Goal: Complete application form: Complete application form

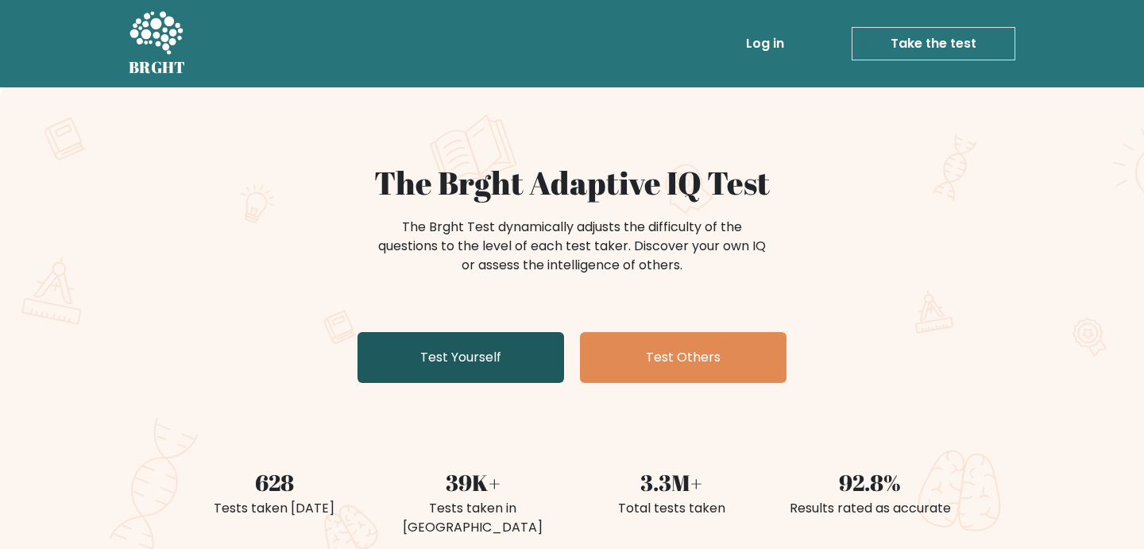
click at [481, 360] on link "Test Yourself" at bounding box center [460, 357] width 207 height 51
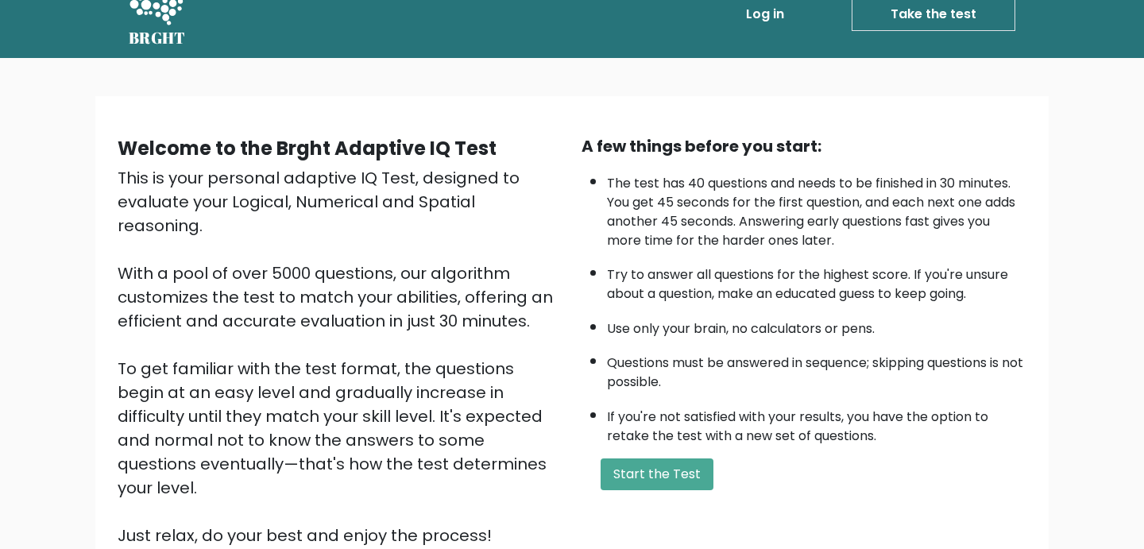
scroll to position [32, 0]
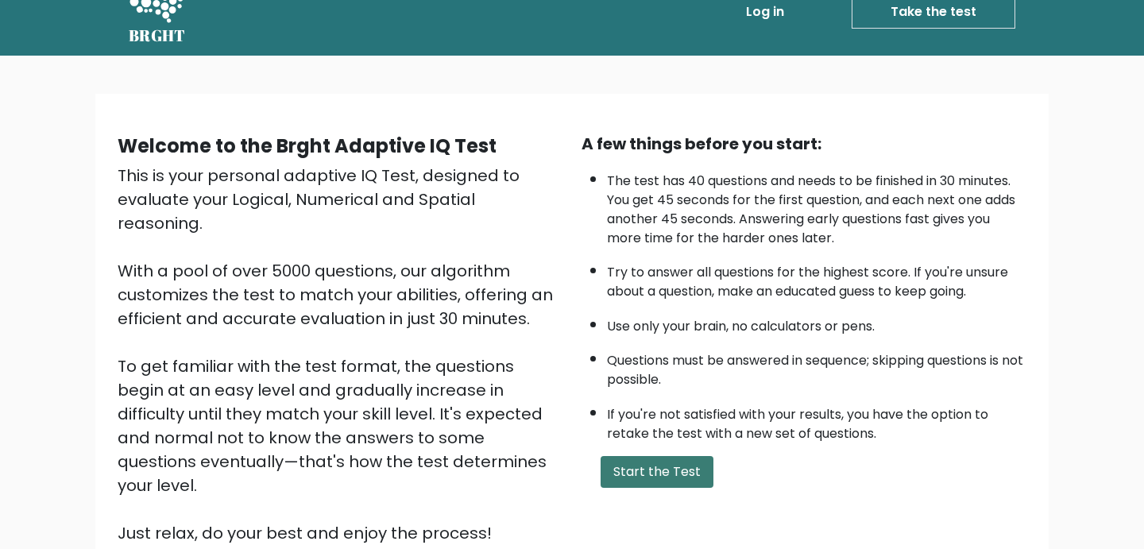
click at [705, 477] on button "Start the Test" at bounding box center [657, 472] width 113 height 32
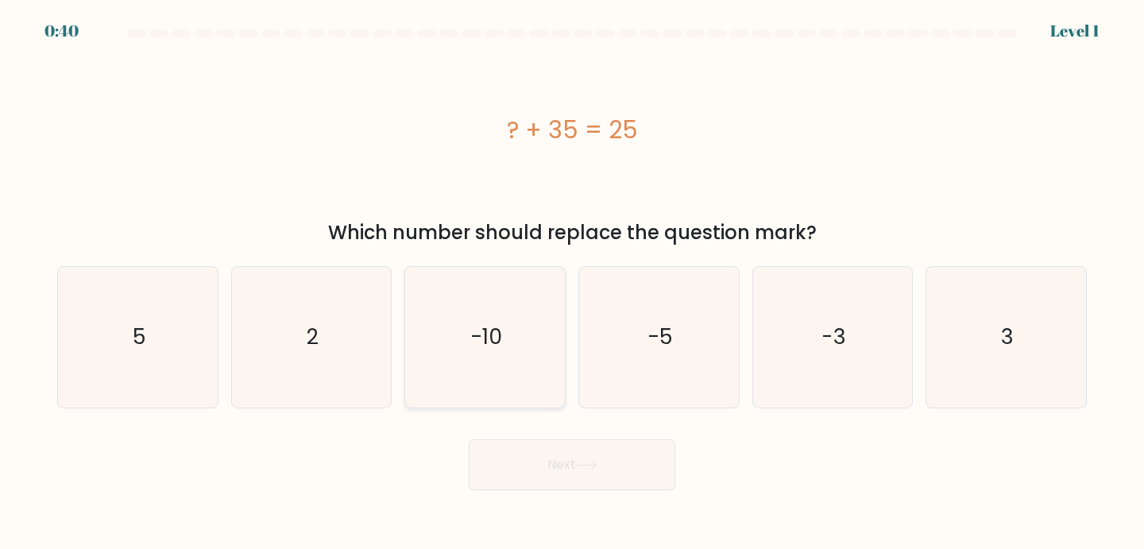
click at [475, 359] on icon "-10" at bounding box center [485, 337] width 141 height 141
click at [572, 283] on input "c. -10" at bounding box center [572, 279] width 1 height 8
radio input "true"
click at [572, 454] on button "Next" at bounding box center [572, 464] width 207 height 51
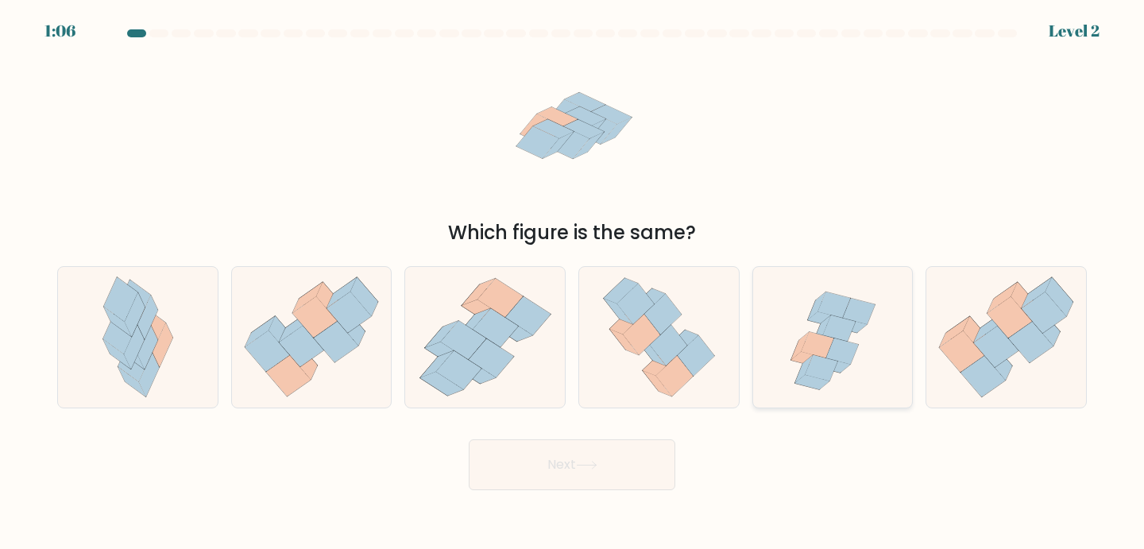
click at [812, 358] on icon at bounding box center [821, 368] width 33 height 26
click at [573, 283] on input "e." at bounding box center [572, 279] width 1 height 8
radio input "true"
click at [598, 453] on button "Next" at bounding box center [572, 464] width 207 height 51
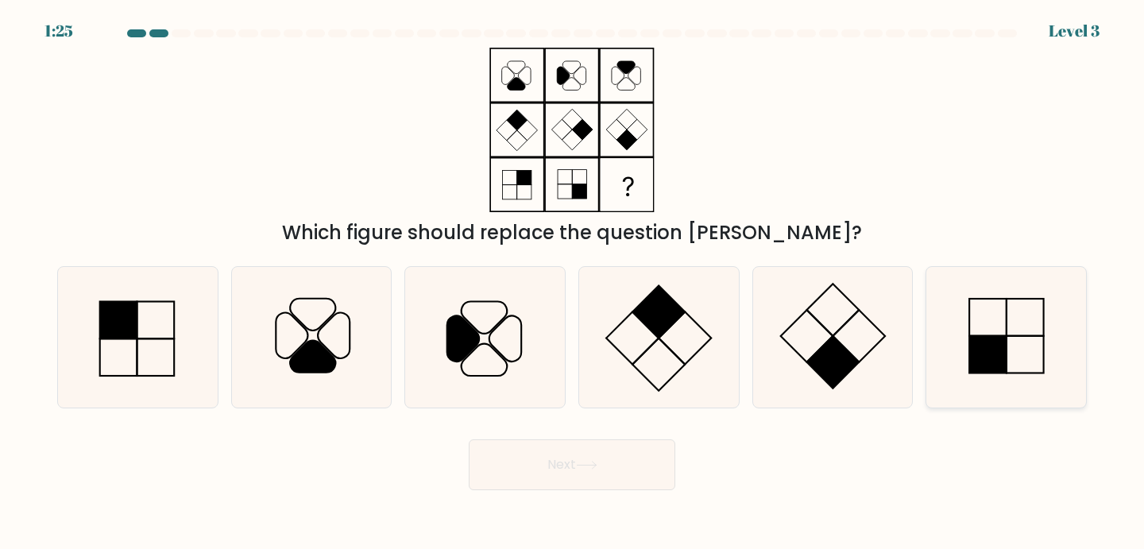
click at [986, 358] on rect at bounding box center [987, 354] width 37 height 37
click at [573, 283] on input "f." at bounding box center [572, 279] width 1 height 8
radio input "true"
click at [538, 468] on button "Next" at bounding box center [572, 464] width 207 height 51
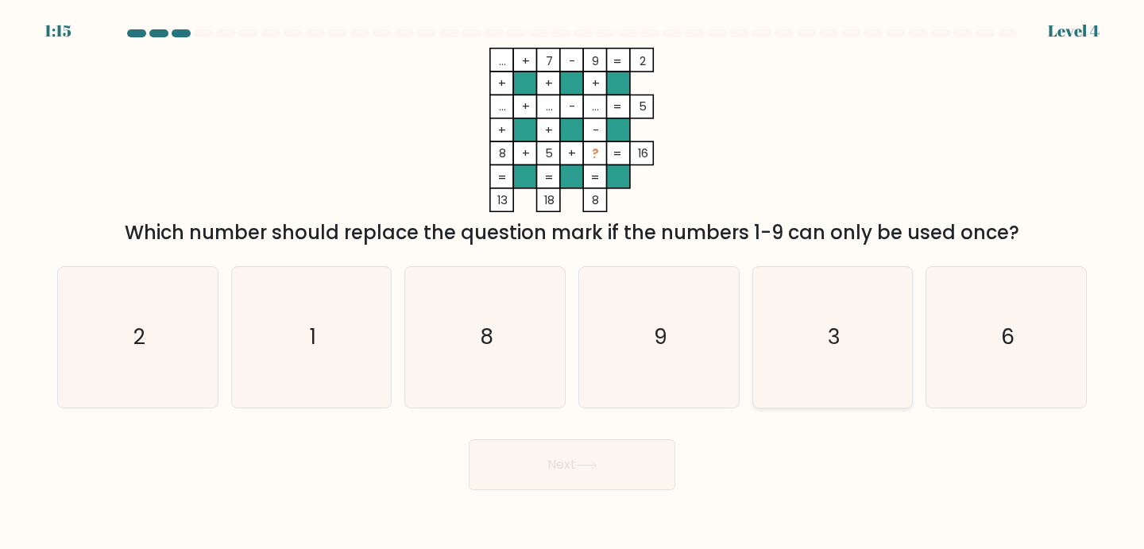
click at [875, 342] on icon "3" at bounding box center [833, 337] width 141 height 141
click at [573, 283] on input "e. 3" at bounding box center [572, 279] width 1 height 8
radio input "true"
click at [564, 465] on button "Next" at bounding box center [572, 464] width 207 height 51
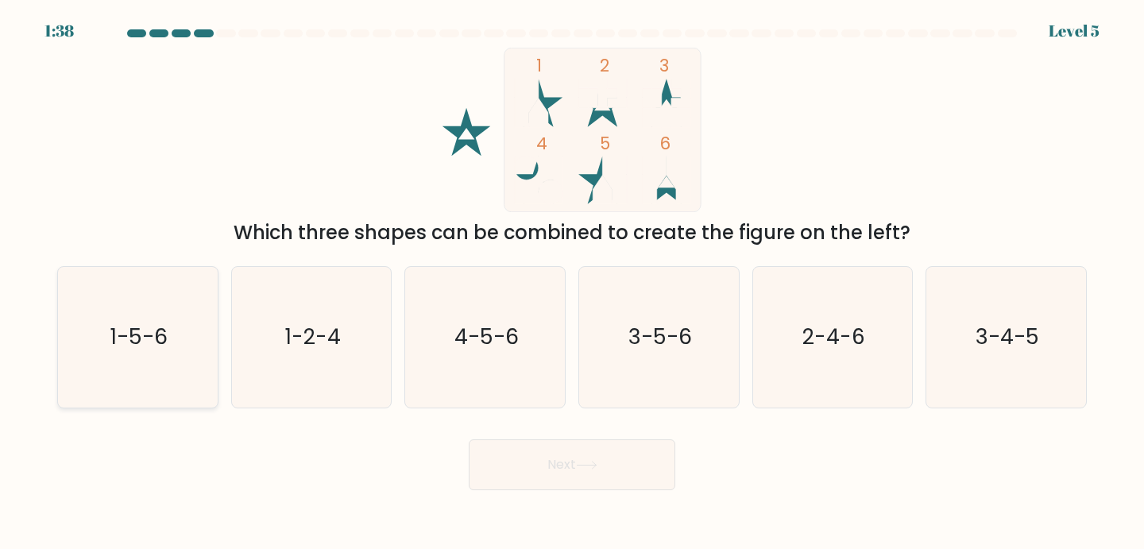
click at [141, 334] on text "1-5-6" at bounding box center [138, 337] width 57 height 29
click at [572, 283] on input "a. 1-5-6" at bounding box center [572, 279] width 1 height 8
radio input "true"
click at [562, 453] on button "Next" at bounding box center [572, 464] width 207 height 51
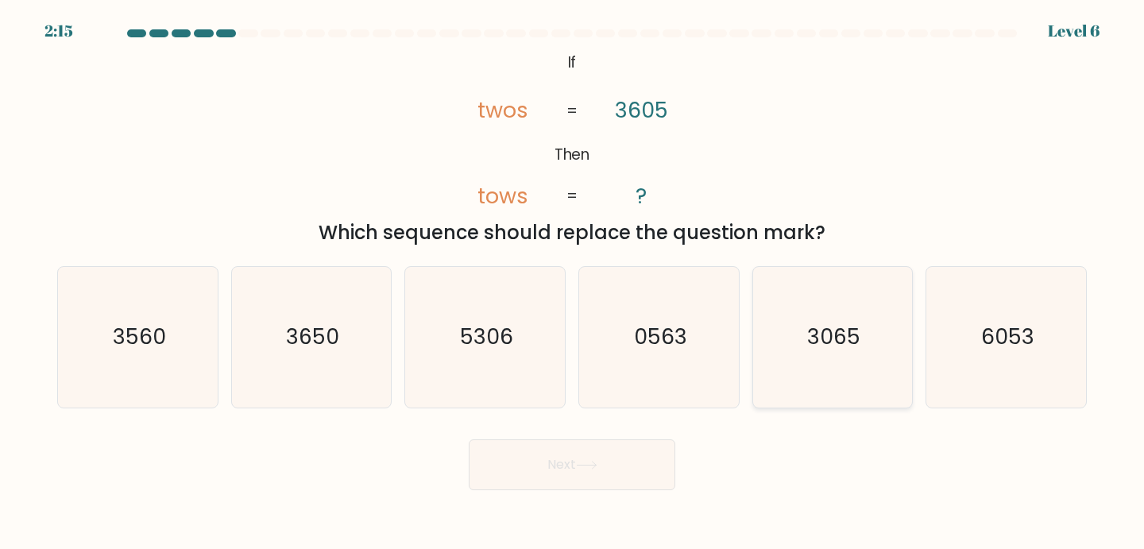
click at [848, 337] on text "3065" at bounding box center [833, 337] width 53 height 29
click at [573, 283] on input "e. 3065" at bounding box center [572, 279] width 1 height 8
radio input "true"
click at [574, 456] on button "Next" at bounding box center [572, 464] width 207 height 51
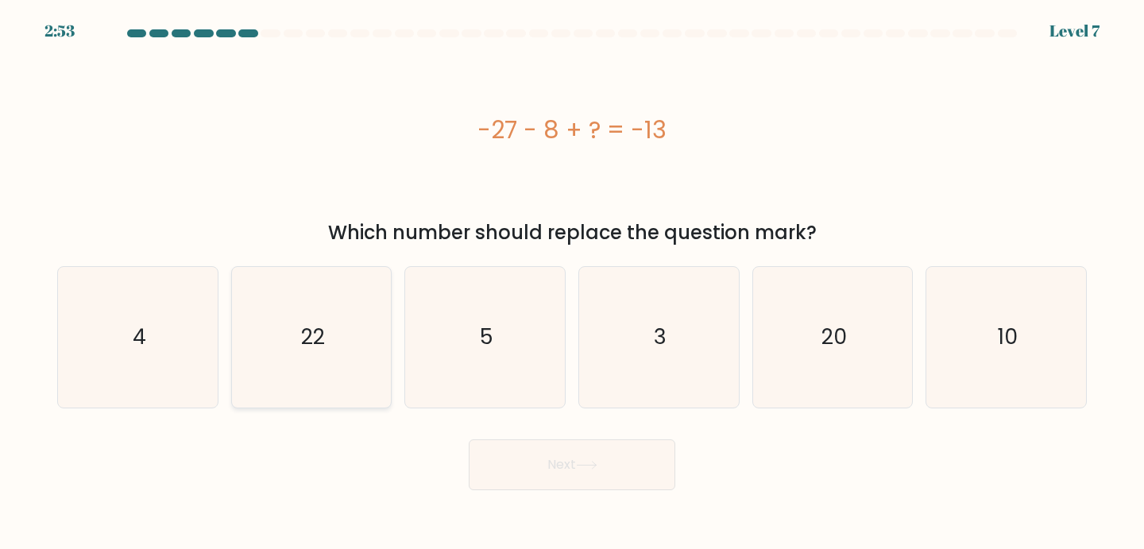
click at [345, 368] on icon "22" at bounding box center [311, 337] width 141 height 141
click at [572, 283] on input "b. 22" at bounding box center [572, 279] width 1 height 8
radio input "true"
click at [585, 477] on button "Next" at bounding box center [572, 464] width 207 height 51
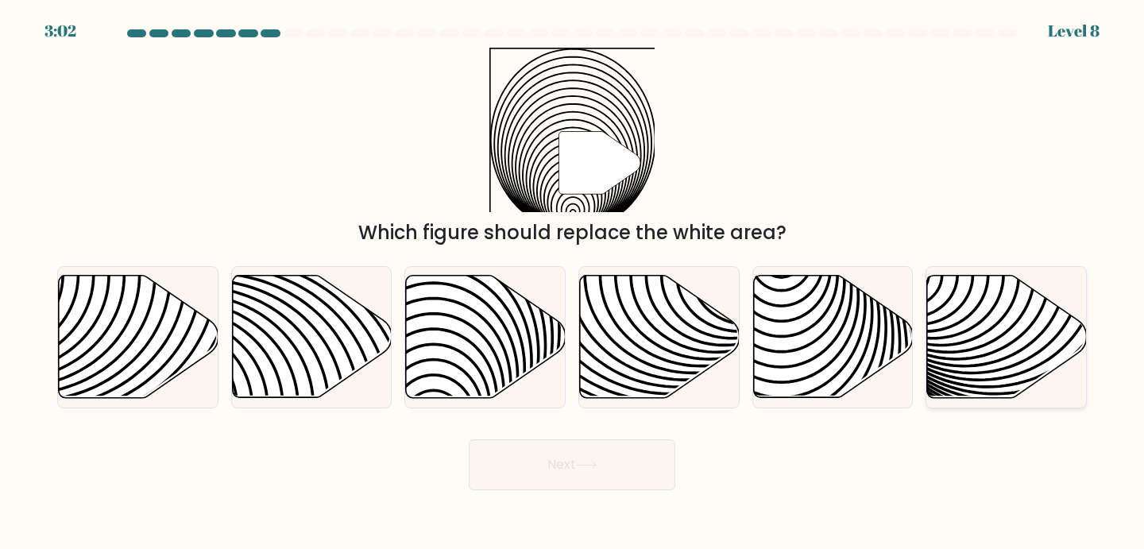
click at [968, 342] on icon at bounding box center [1058, 275] width 322 height 322
click at [573, 283] on input "f." at bounding box center [572, 279] width 1 height 8
radio input "true"
click at [647, 464] on button "Next" at bounding box center [572, 464] width 207 height 51
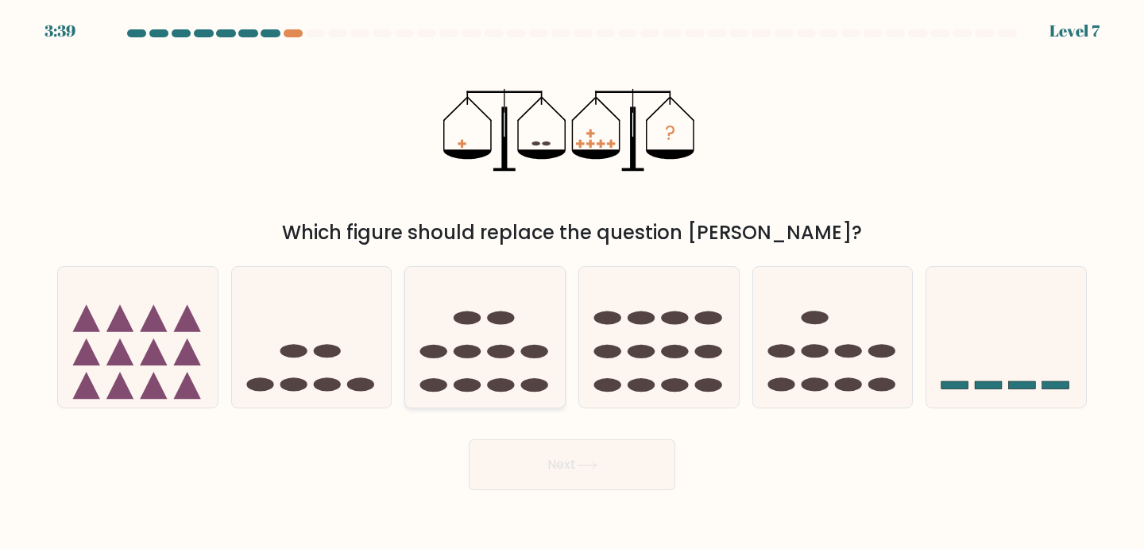
click at [526, 353] on ellipse at bounding box center [534, 352] width 27 height 14
click at [572, 283] on input "c." at bounding box center [572, 279] width 1 height 8
radio input "true"
click at [550, 457] on button "Next" at bounding box center [572, 464] width 207 height 51
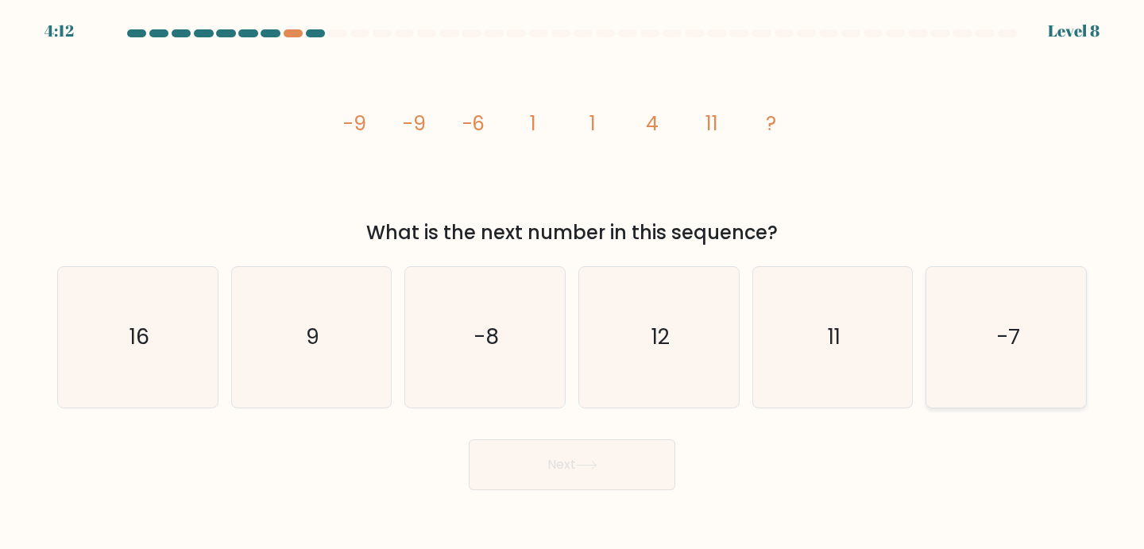
click at [964, 321] on icon "-7" at bounding box center [1006, 337] width 141 height 141
click at [573, 283] on input "f. -7" at bounding box center [572, 279] width 1 height 8
radio input "true"
click at [640, 462] on button "Next" at bounding box center [572, 464] width 207 height 51
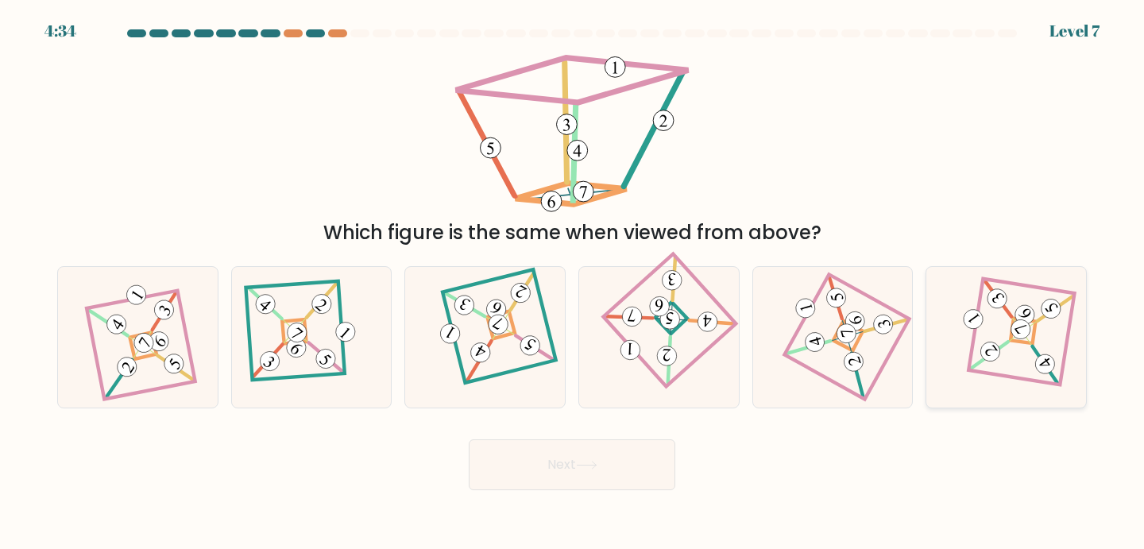
click at [1019, 333] on 906 at bounding box center [1020, 329] width 27 height 27
click at [573, 283] on input "f." at bounding box center [572, 279] width 1 height 8
radio input "true"
click at [536, 453] on button "Next" at bounding box center [572, 464] width 207 height 51
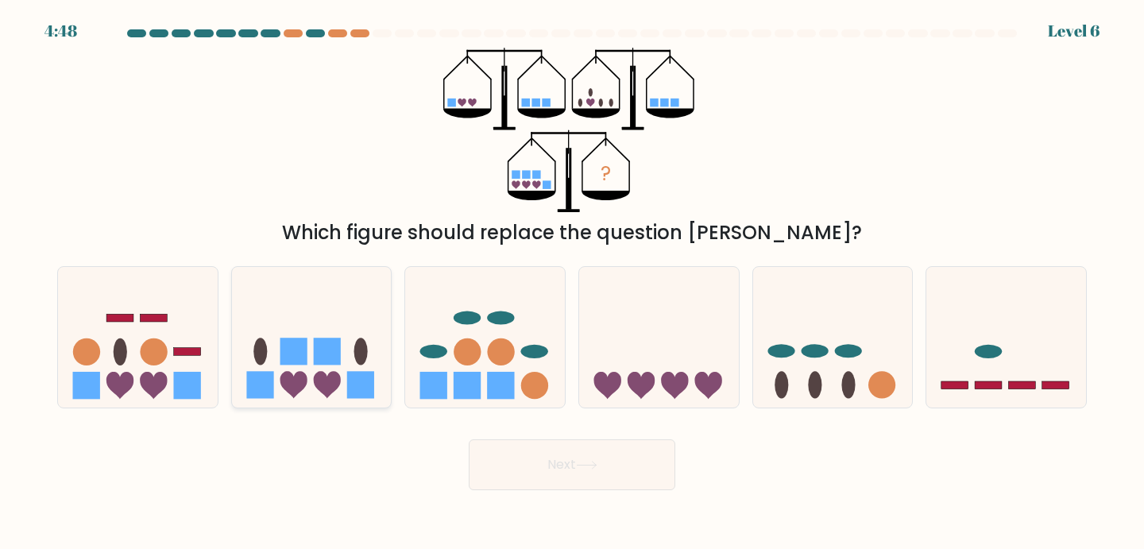
click at [357, 355] on ellipse at bounding box center [361, 351] width 14 height 27
click at [572, 283] on input "b." at bounding box center [572, 279] width 1 height 8
radio input "true"
click at [552, 451] on button "Next" at bounding box center [572, 464] width 207 height 51
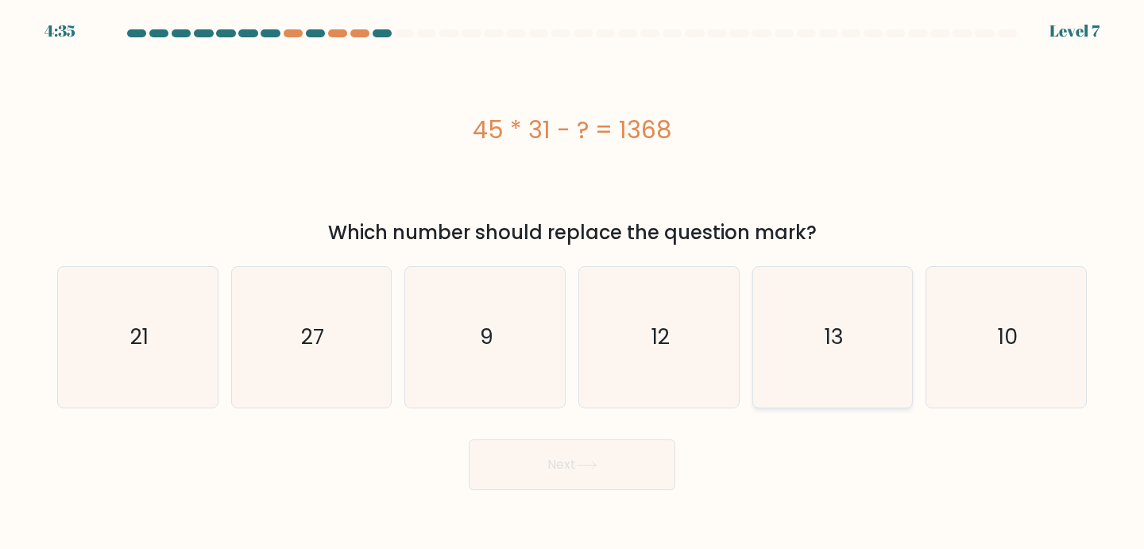
click at [822, 357] on icon "13" at bounding box center [833, 337] width 141 height 141
click at [573, 283] on input "e. 13" at bounding box center [572, 279] width 1 height 8
radio input "true"
click at [540, 484] on button "Next" at bounding box center [572, 464] width 207 height 51
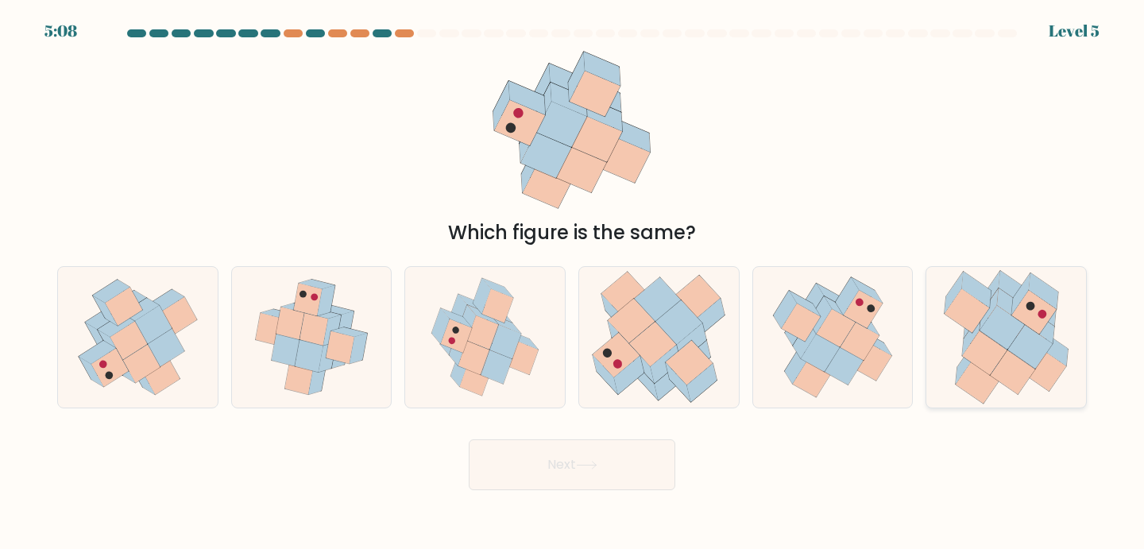
click at [1004, 380] on icon at bounding box center [1013, 372] width 44 height 44
click at [573, 283] on input "f." at bounding box center [572, 279] width 1 height 8
radio input "true"
click at [594, 462] on icon at bounding box center [586, 465] width 21 height 9
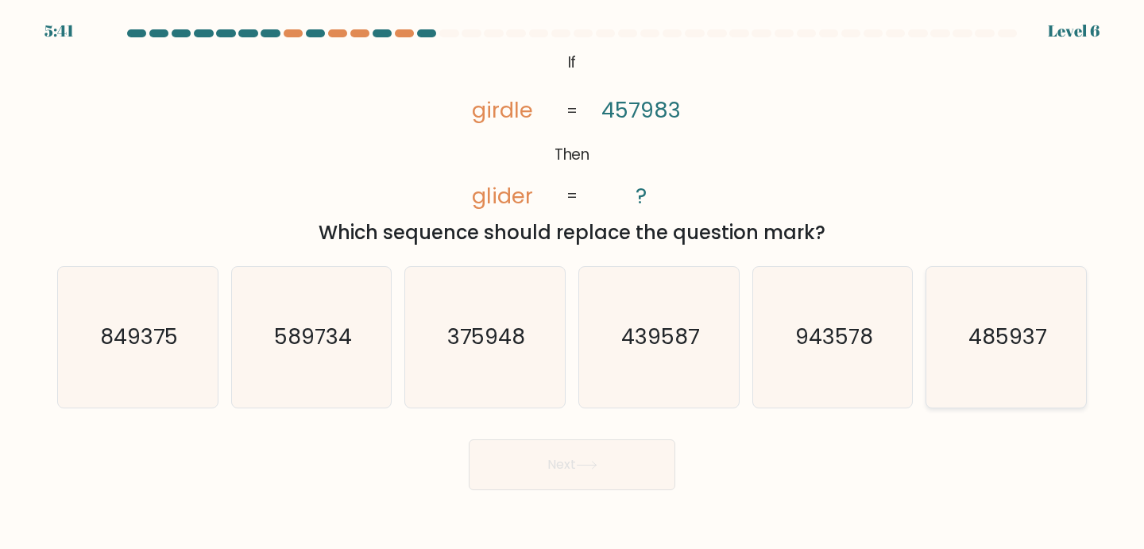
click at [950, 347] on icon "485937" at bounding box center [1006, 337] width 141 height 141
click at [573, 283] on input "f. 485937" at bounding box center [572, 279] width 1 height 8
radio input "true"
click at [595, 450] on button "Next" at bounding box center [572, 464] width 207 height 51
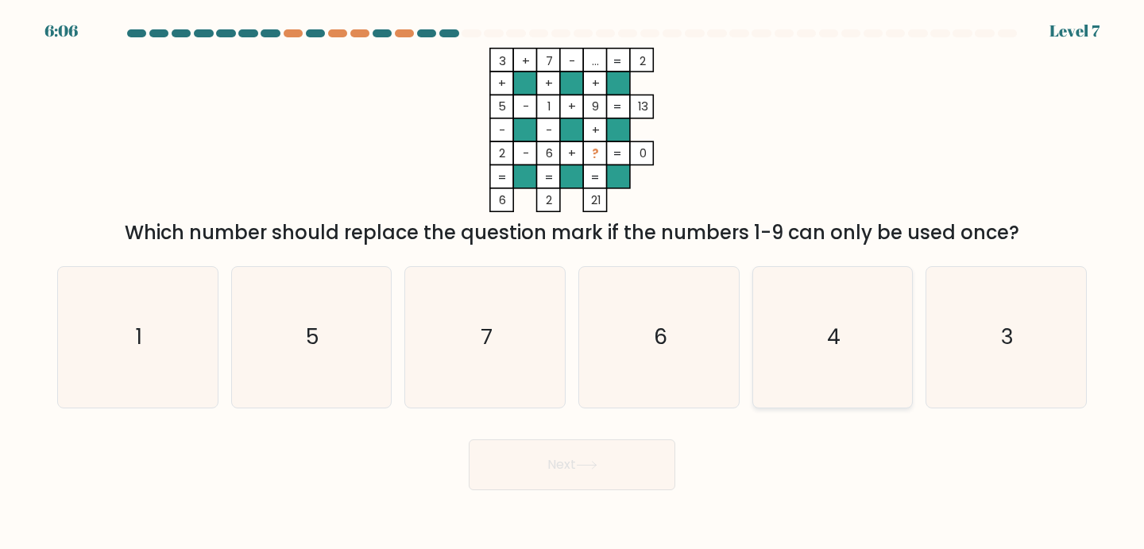
click at [834, 318] on icon "4" at bounding box center [833, 337] width 141 height 141
click at [573, 283] on input "e. 4" at bounding box center [572, 279] width 1 height 8
radio input "true"
click at [608, 455] on button "Next" at bounding box center [572, 464] width 207 height 51
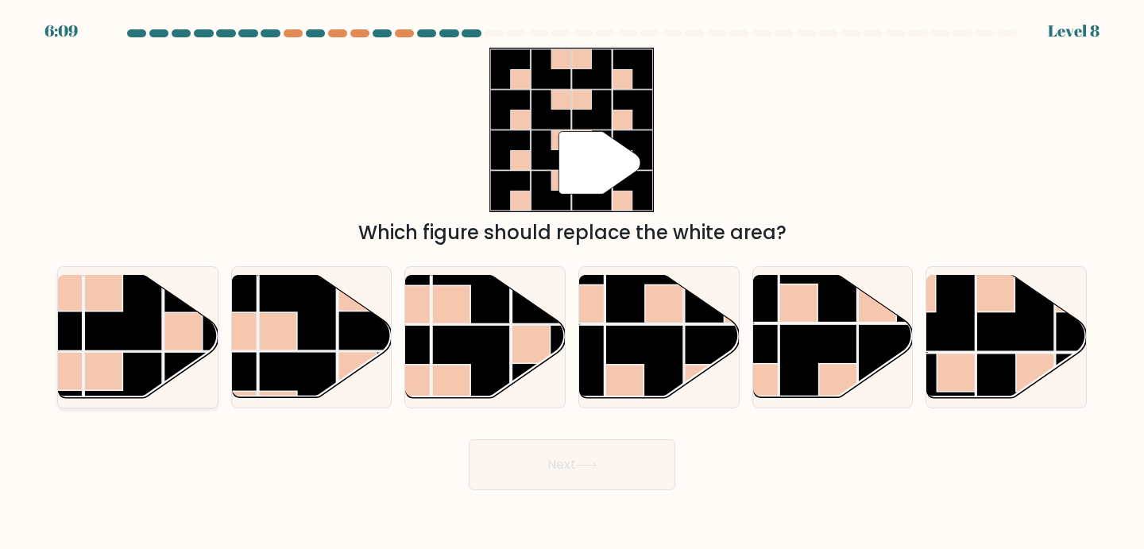
click at [152, 327] on rect at bounding box center [123, 312] width 78 height 78
click at [572, 283] on input "a." at bounding box center [572, 279] width 1 height 8
radio input "true"
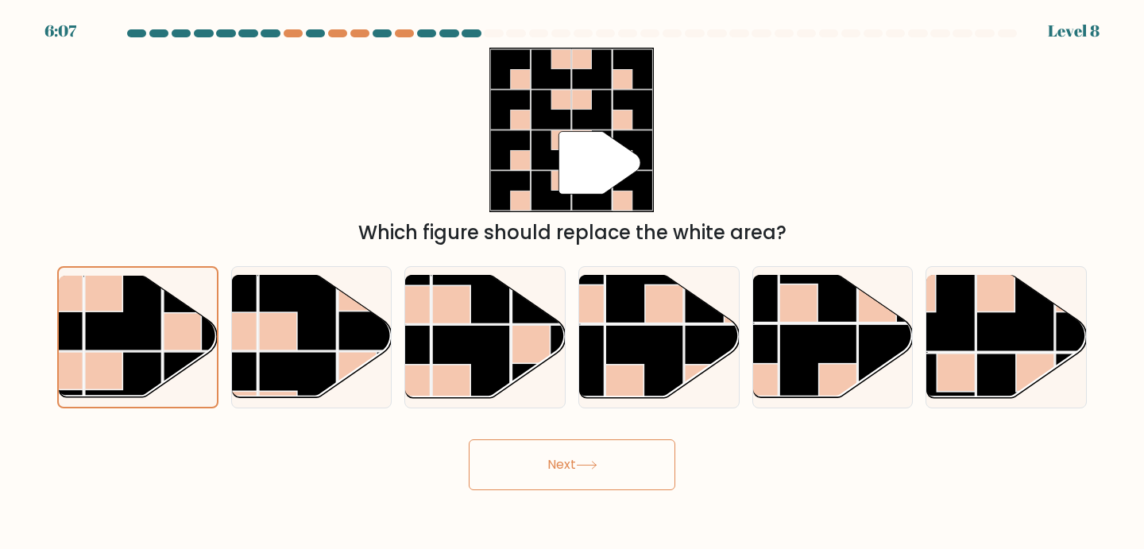
click at [608, 464] on button "Next" at bounding box center [572, 464] width 207 height 51
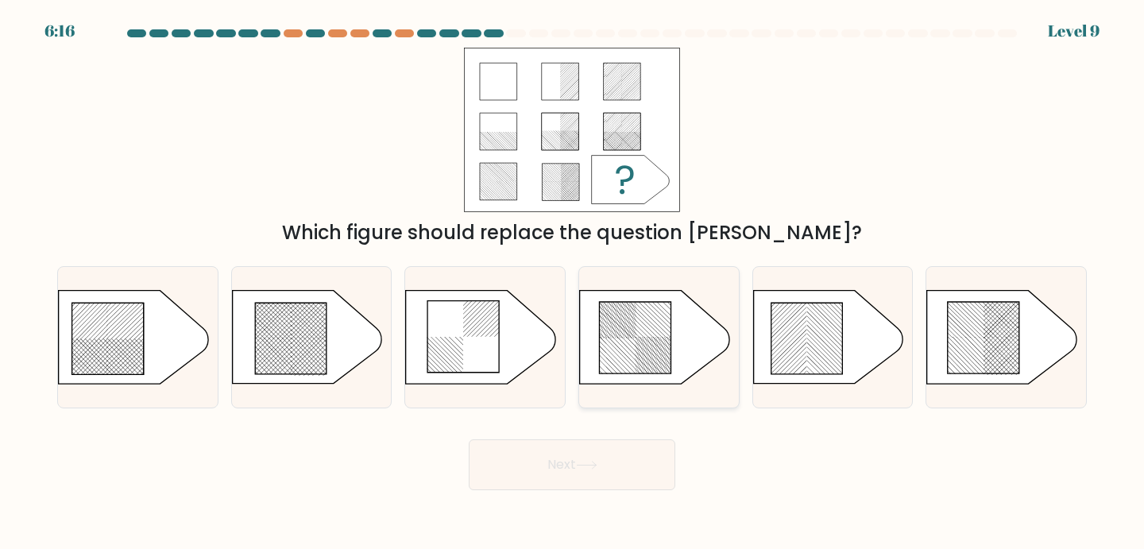
click at [647, 323] on icon at bounding box center [634, 337] width 71 height 71
click at [573, 283] on input "d." at bounding box center [572, 279] width 1 height 8
radio input "true"
click at [607, 457] on button "Next" at bounding box center [572, 464] width 207 height 51
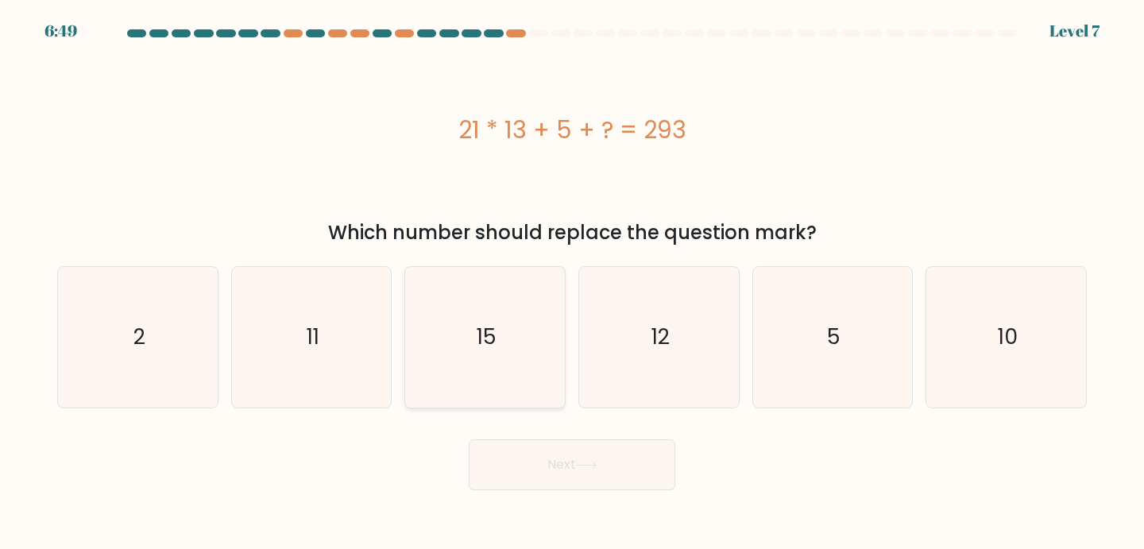
click at [528, 334] on icon "15" at bounding box center [485, 337] width 141 height 141
click at [572, 283] on input "c. 15" at bounding box center [572, 279] width 1 height 8
radio input "true"
click at [560, 473] on button "Next" at bounding box center [572, 464] width 207 height 51
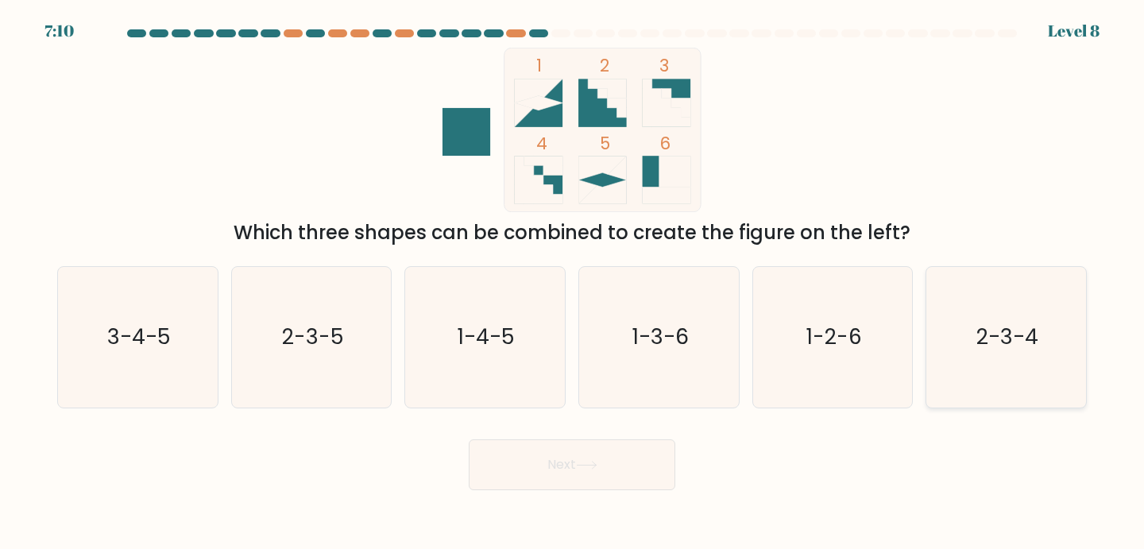
click at [988, 336] on text "2-3-4" at bounding box center [1007, 337] width 62 height 29
click at [573, 283] on input "f. 2-3-4" at bounding box center [572, 279] width 1 height 8
radio input "true"
click at [620, 485] on button "Next" at bounding box center [572, 464] width 207 height 51
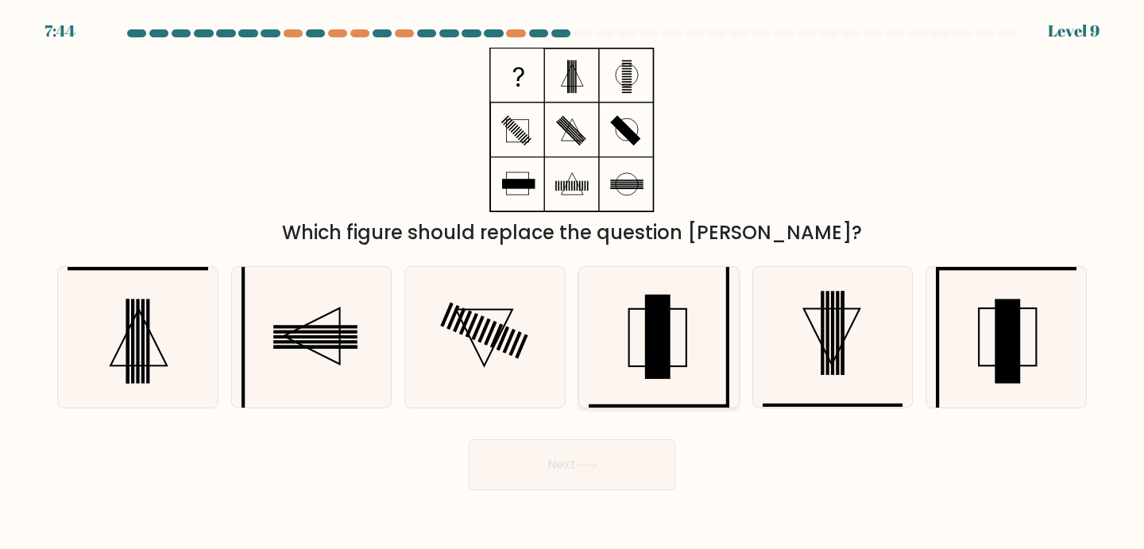
click at [678, 325] on icon at bounding box center [659, 337] width 141 height 141
click at [573, 283] on input "d." at bounding box center [572, 279] width 1 height 8
radio input "true"
click at [610, 473] on button "Next" at bounding box center [572, 464] width 207 height 51
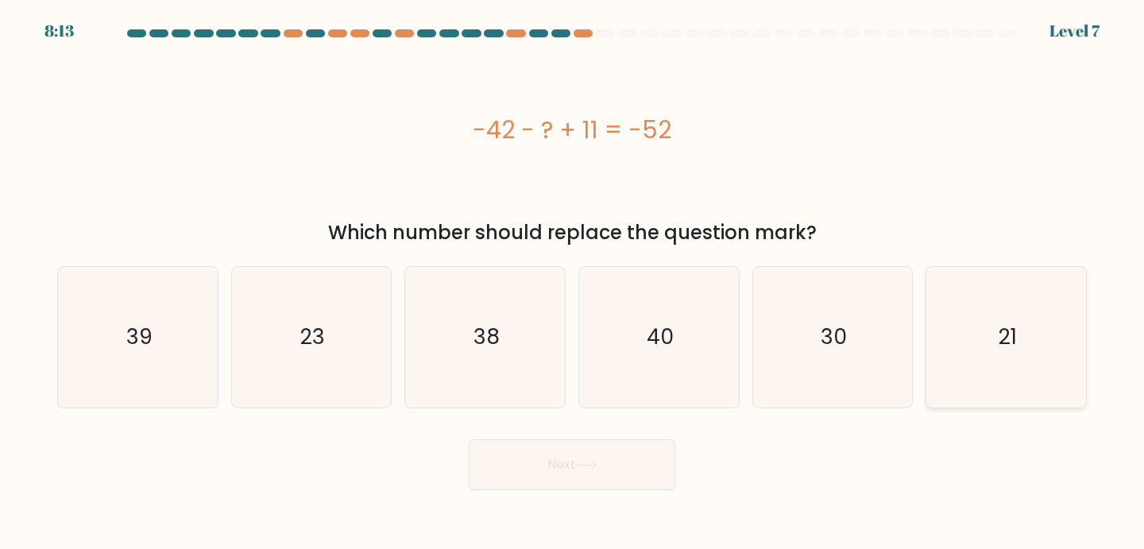
click at [1026, 348] on icon "21" at bounding box center [1006, 337] width 141 height 141
click at [573, 283] on input "f. 21" at bounding box center [572, 279] width 1 height 8
radio input "true"
click at [636, 469] on button "Next" at bounding box center [572, 464] width 207 height 51
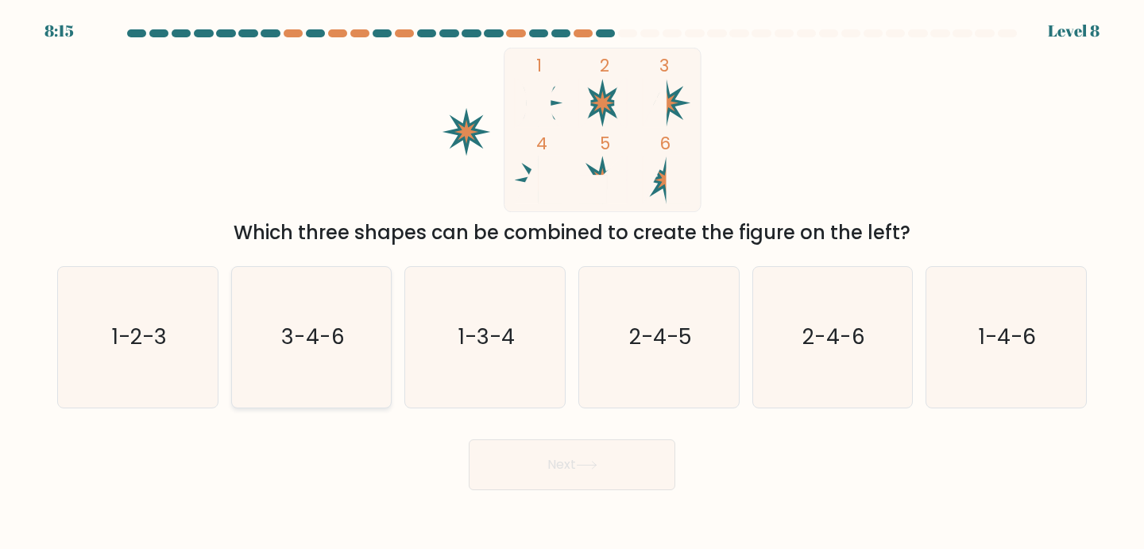
click at [314, 342] on text "3-4-6" at bounding box center [313, 337] width 64 height 29
click at [572, 283] on input "b. 3-4-6" at bounding box center [572, 279] width 1 height 8
radio input "true"
click at [512, 459] on button "Next" at bounding box center [572, 464] width 207 height 51
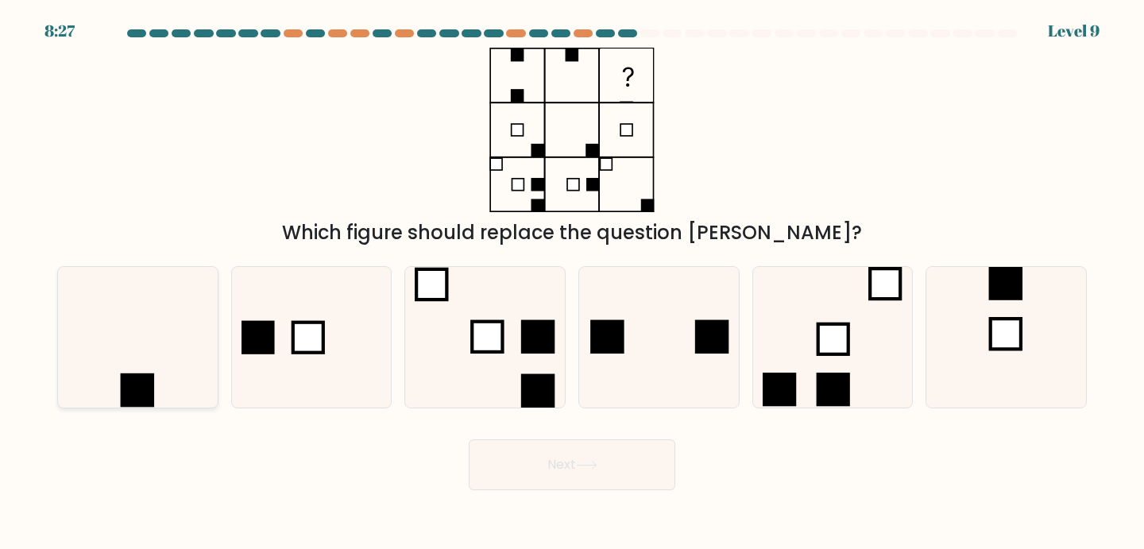
click at [188, 361] on icon at bounding box center [138, 337] width 141 height 141
click at [572, 283] on input "a." at bounding box center [572, 279] width 1 height 8
radio input "true"
click at [636, 485] on button "Next" at bounding box center [572, 464] width 207 height 51
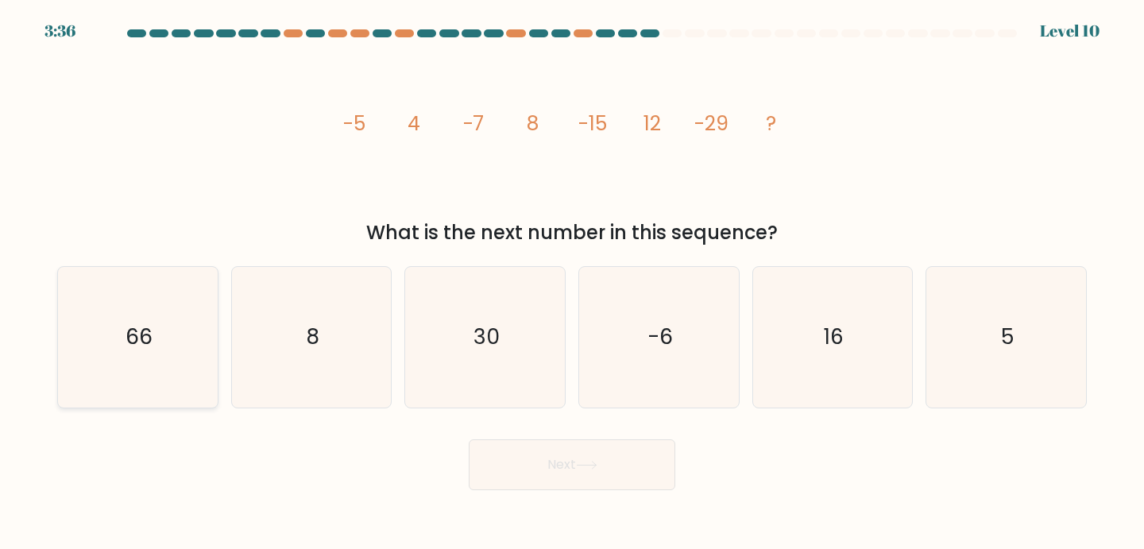
click at [153, 340] on icon "66" at bounding box center [138, 337] width 141 height 141
click at [572, 283] on input "a. 66" at bounding box center [572, 279] width 1 height 8
radio input "true"
click at [577, 465] on button "Next" at bounding box center [572, 464] width 207 height 51
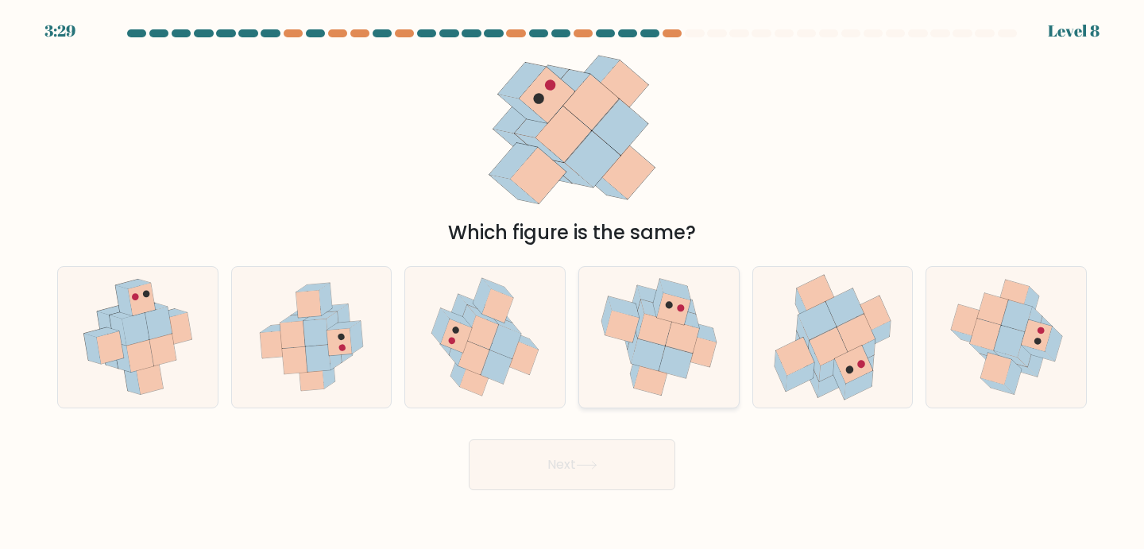
click at [672, 344] on icon at bounding box center [681, 338] width 33 height 32
click at [573, 283] on input "d." at bounding box center [572, 279] width 1 height 8
radio input "true"
click at [588, 485] on button "Next" at bounding box center [572, 464] width 207 height 51
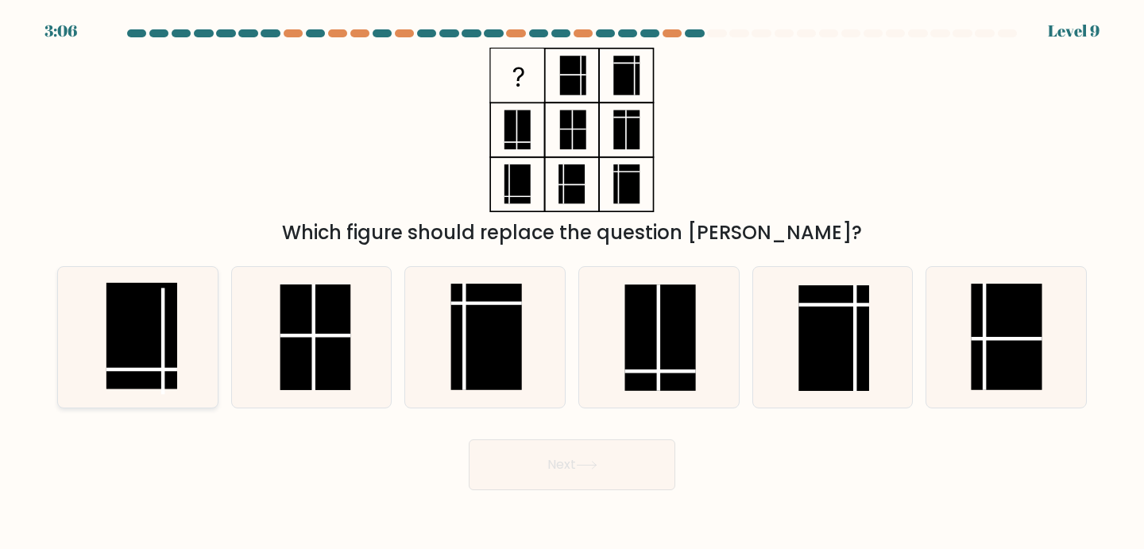
click at [139, 339] on rect at bounding box center [141, 336] width 71 height 106
click at [572, 283] on input "a." at bounding box center [572, 279] width 1 height 8
radio input "true"
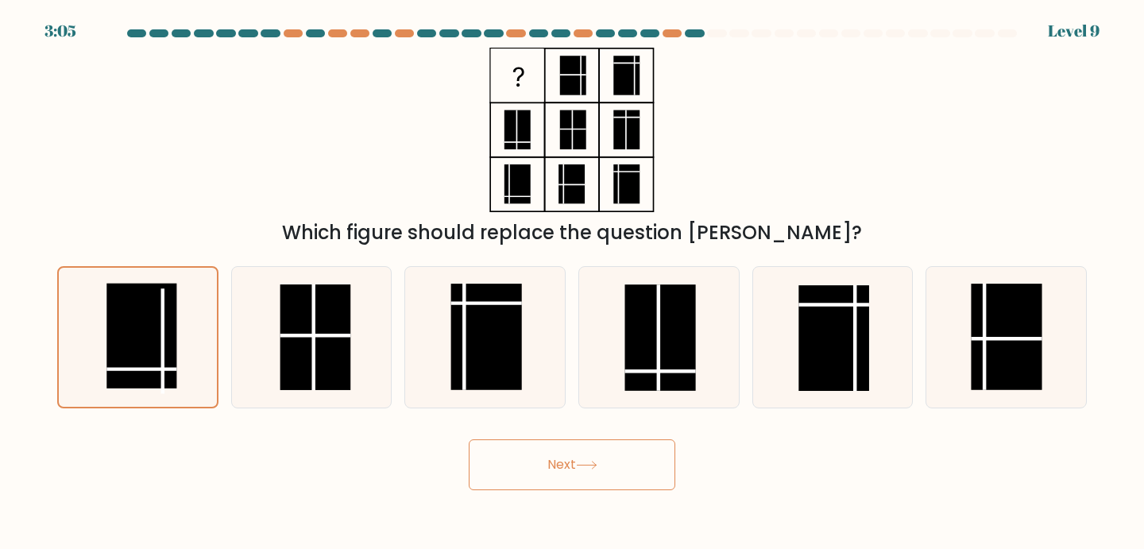
click at [555, 474] on button "Next" at bounding box center [572, 464] width 207 height 51
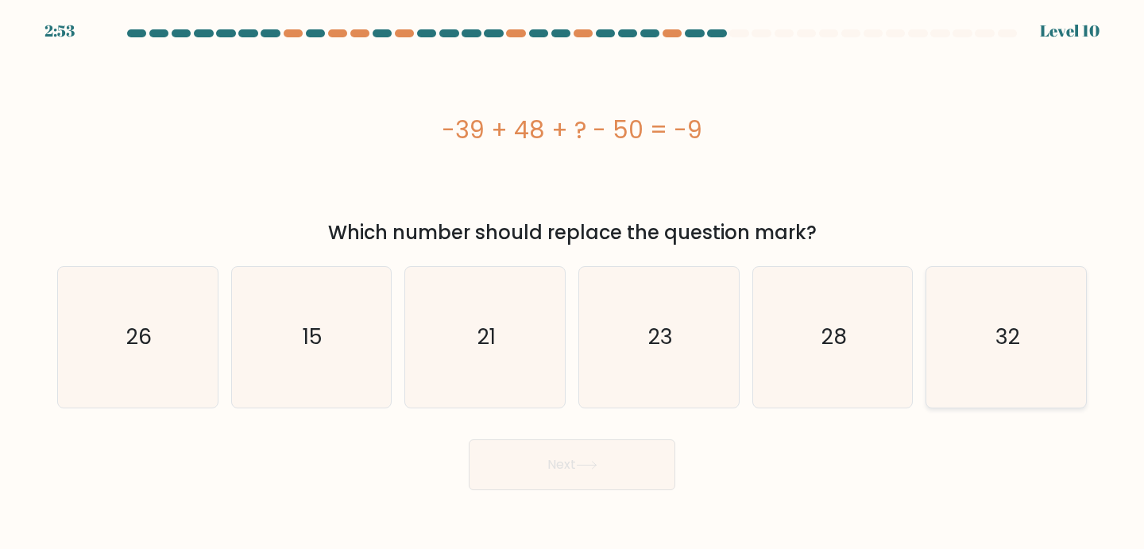
click at [1020, 341] on icon "32" at bounding box center [1006, 337] width 141 height 141
click at [573, 283] on input "f. 32" at bounding box center [572, 279] width 1 height 8
radio input "true"
click at [568, 469] on button "Next" at bounding box center [572, 464] width 207 height 51
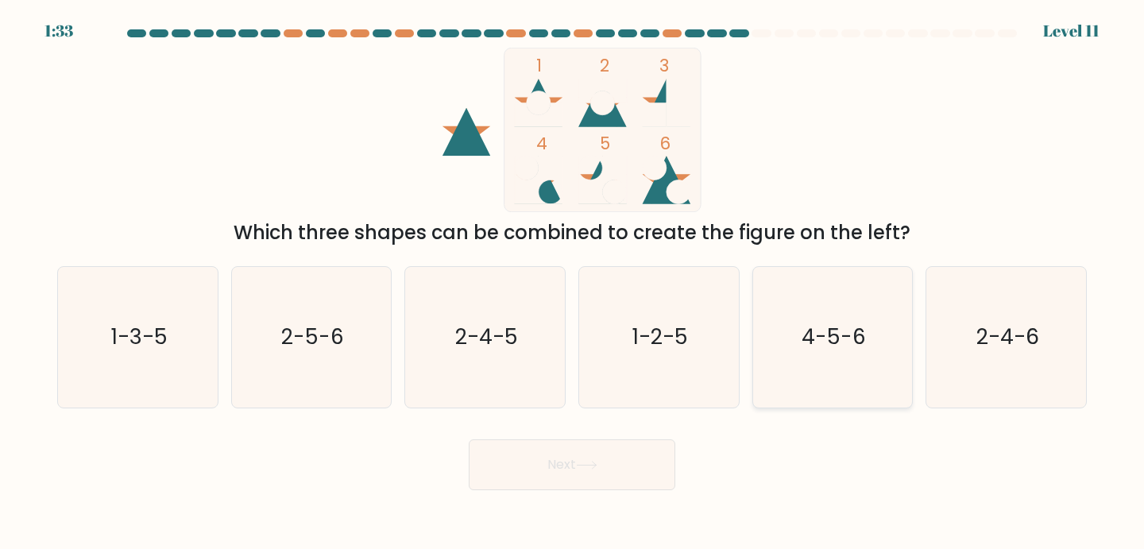
click at [832, 361] on icon "4-5-6" at bounding box center [833, 337] width 141 height 141
click at [573, 283] on input "e. 4-5-6" at bounding box center [572, 279] width 1 height 8
radio input "true"
click at [600, 456] on button "Next" at bounding box center [572, 464] width 207 height 51
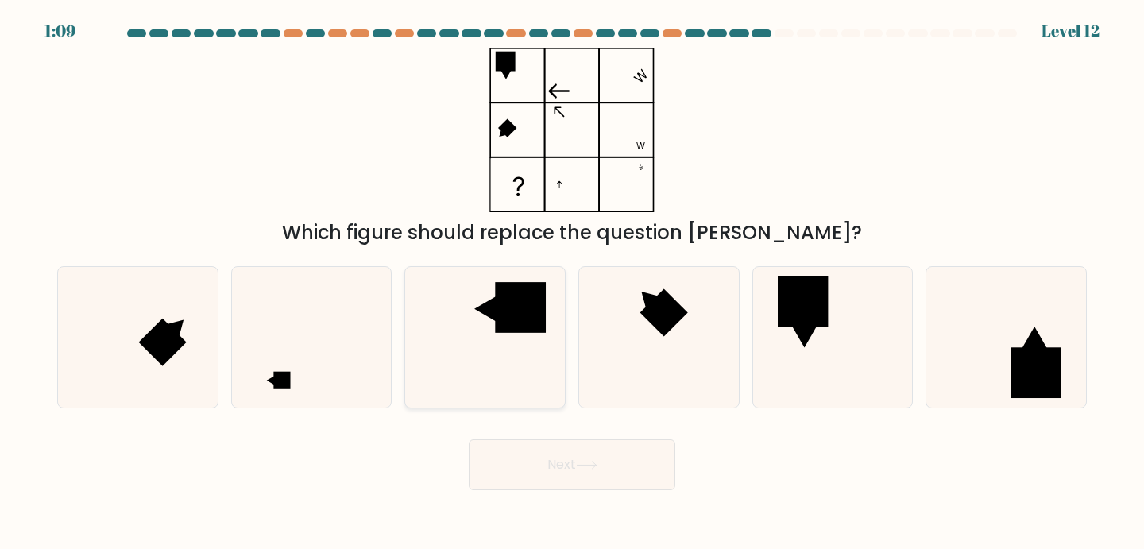
click at [520, 315] on rect at bounding box center [520, 307] width 51 height 51
click at [572, 283] on input "c." at bounding box center [572, 279] width 1 height 8
radio input "true"
click at [323, 376] on icon at bounding box center [311, 337] width 141 height 141
click at [572, 283] on input "b." at bounding box center [572, 279] width 1 height 8
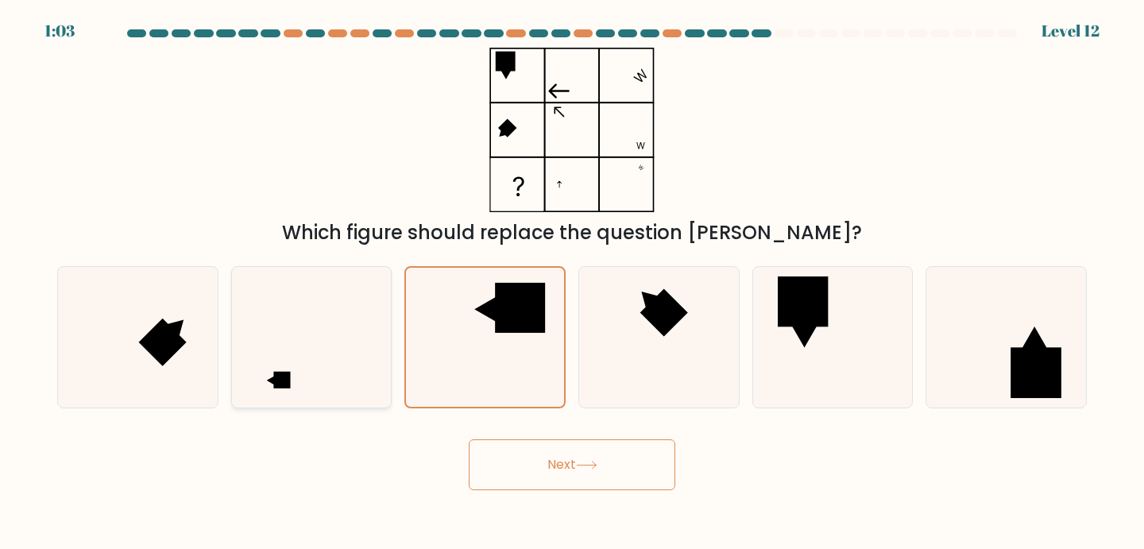
radio input "true"
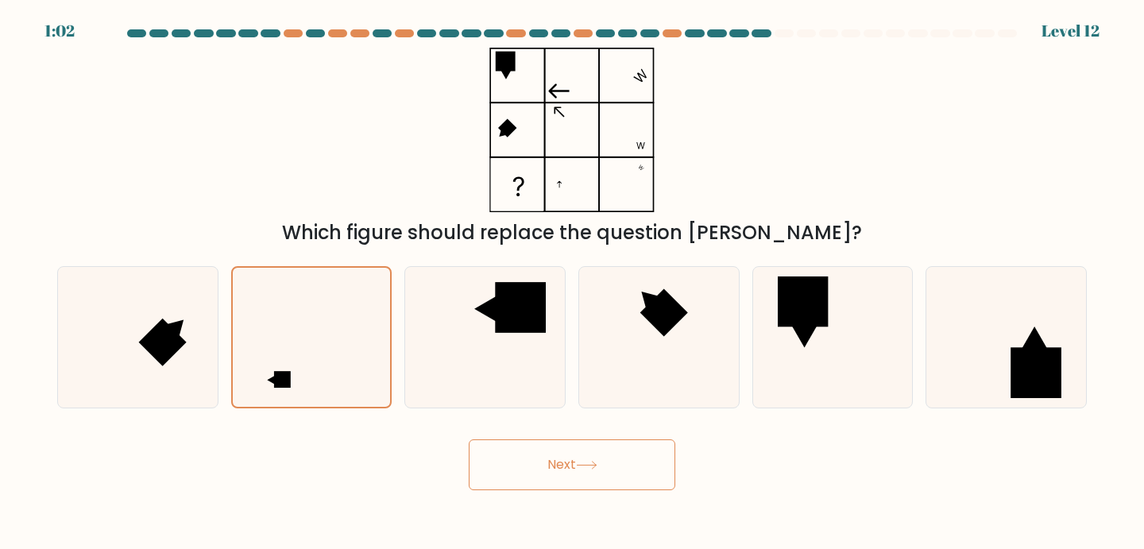
click at [602, 470] on button "Next" at bounding box center [572, 464] width 207 height 51
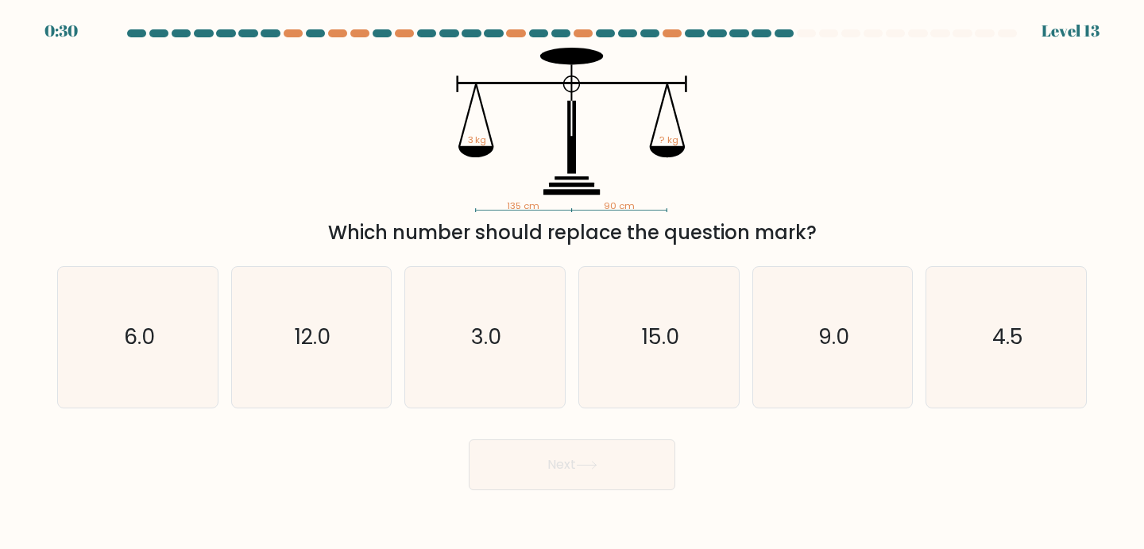
click at [480, 135] on tspan "3 kg" at bounding box center [477, 139] width 19 height 13
click at [1021, 349] on text "4.5" at bounding box center [1007, 337] width 31 height 29
click at [573, 283] on input "f. 4.5" at bounding box center [572, 279] width 1 height 8
radio input "true"
click at [571, 462] on button "Next" at bounding box center [572, 464] width 207 height 51
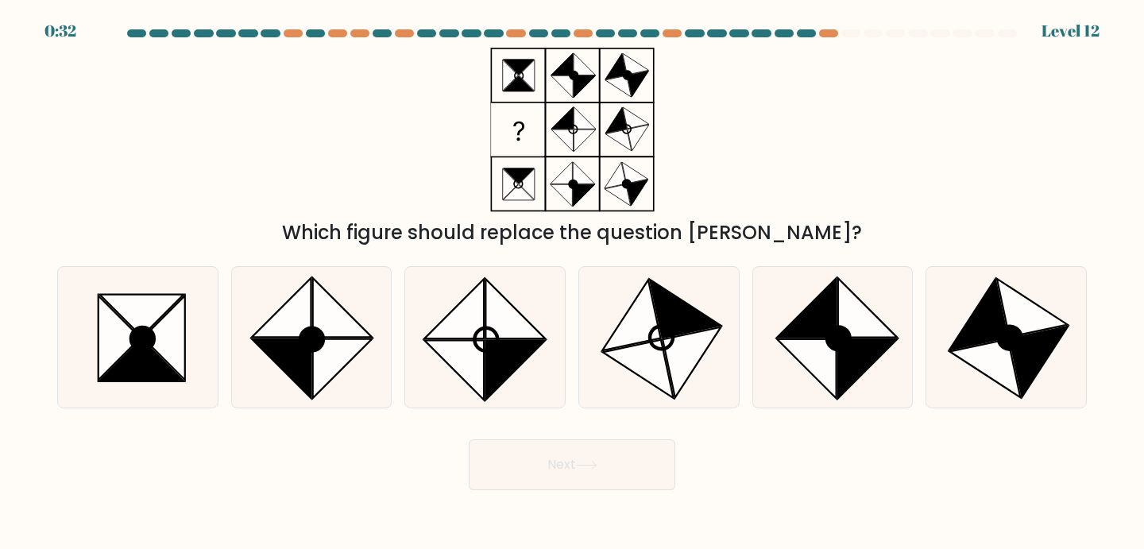
click at [800, 188] on div "Which figure should replace the question [PERSON_NAME]?" at bounding box center [572, 147] width 1049 height 199
click at [320, 357] on icon at bounding box center [343, 369] width 60 height 60
click at [572, 283] on input "b." at bounding box center [572, 279] width 1 height 8
radio input "true"
click at [583, 465] on icon at bounding box center [586, 465] width 21 height 9
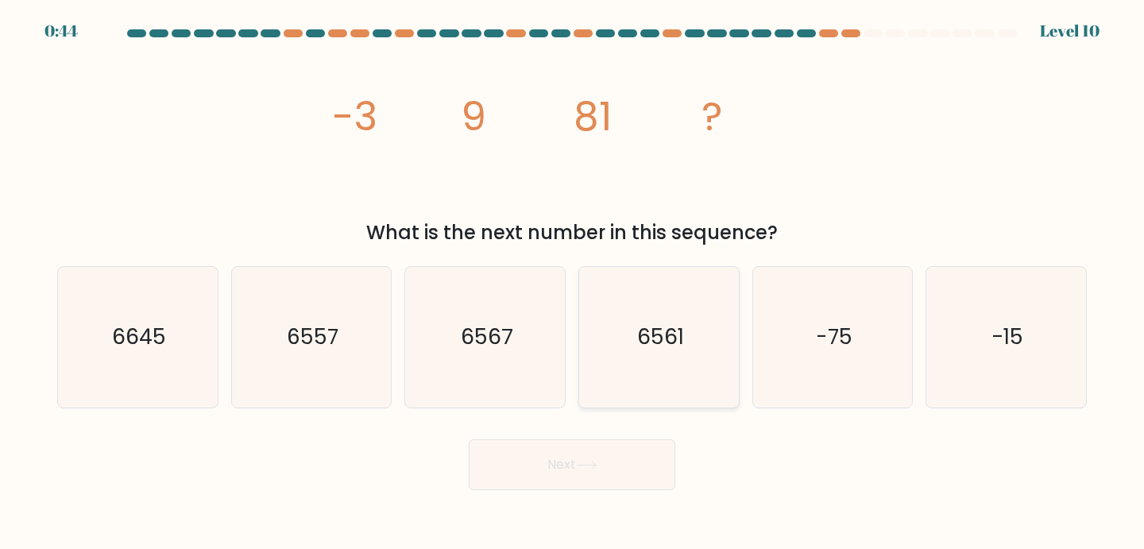
click at [635, 315] on icon "6561" at bounding box center [659, 337] width 141 height 141
click at [573, 283] on input "d. 6561" at bounding box center [572, 279] width 1 height 8
radio input "true"
click at [592, 464] on icon at bounding box center [586, 465] width 21 height 9
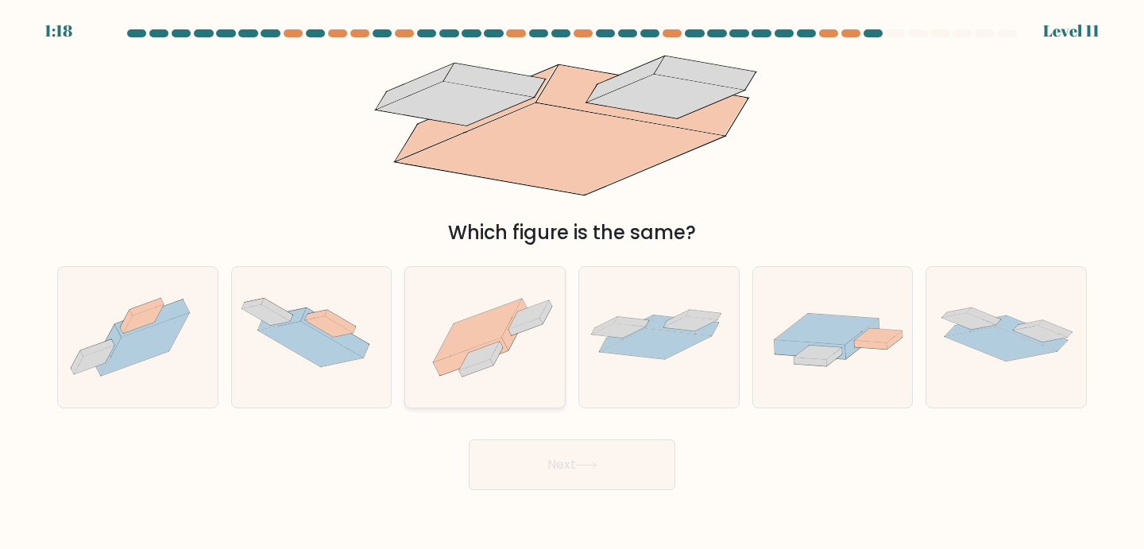
click at [495, 330] on icon at bounding box center [477, 330] width 87 height 63
click at [572, 283] on input "c." at bounding box center [572, 279] width 1 height 8
radio input "true"
click at [585, 456] on button "Next" at bounding box center [572, 464] width 207 height 51
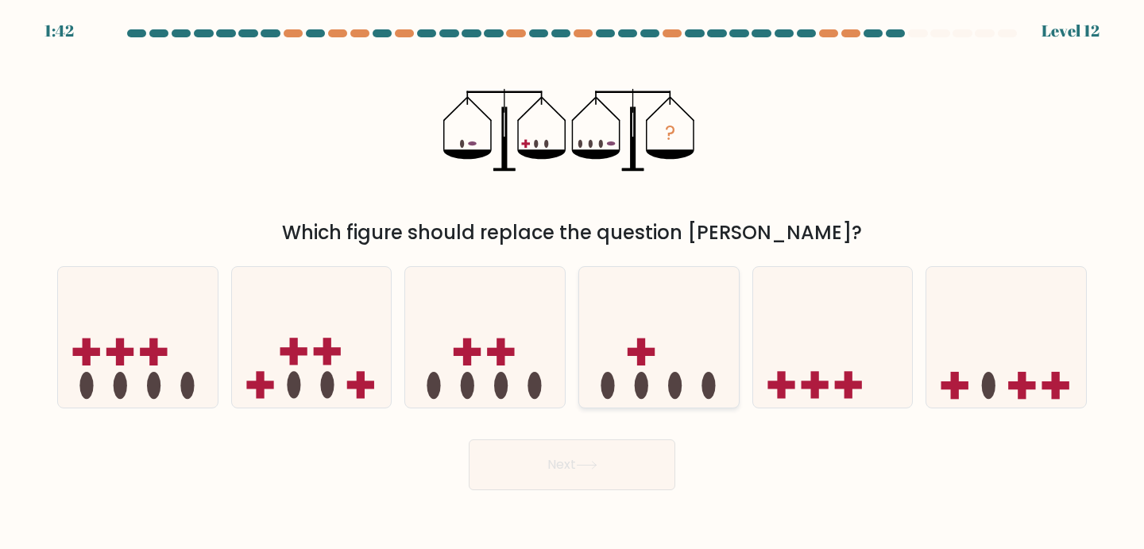
click at [689, 347] on icon at bounding box center [659, 337] width 160 height 132
click at [573, 283] on input "d." at bounding box center [572, 279] width 1 height 8
radio input "true"
click at [605, 463] on button "Next" at bounding box center [572, 464] width 207 height 51
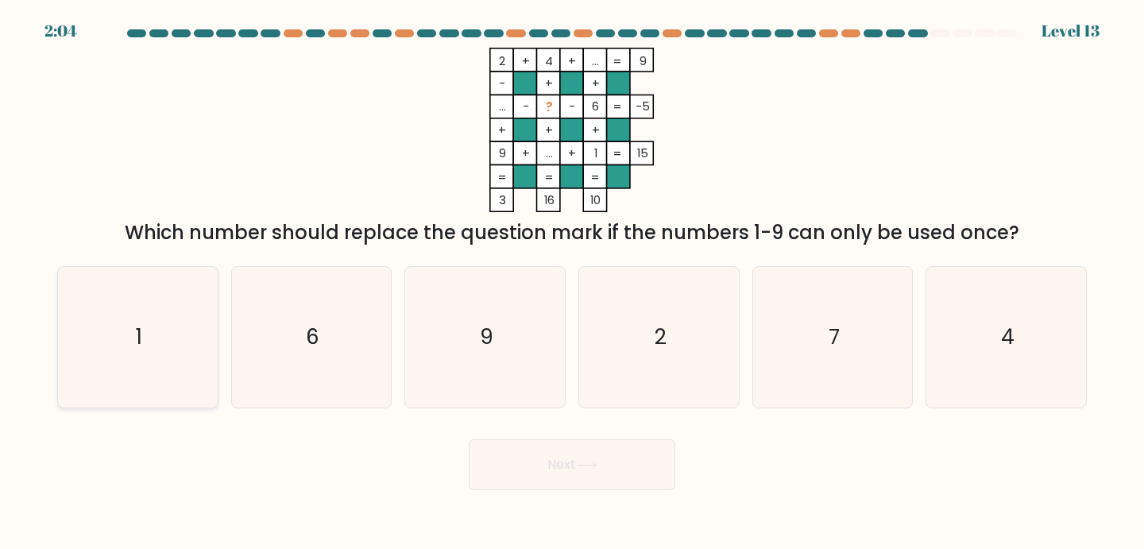
click at [164, 349] on icon "1" at bounding box center [138, 337] width 141 height 141
click at [572, 283] on input "a. 1" at bounding box center [572, 279] width 1 height 8
radio input "true"
click at [564, 485] on button "Next" at bounding box center [572, 464] width 207 height 51
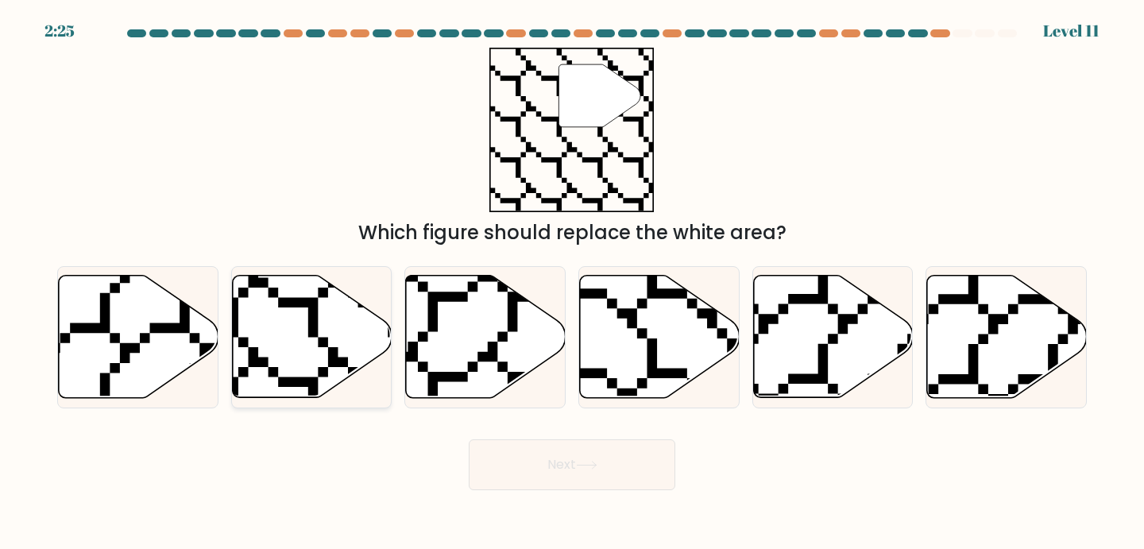
click at [330, 330] on icon at bounding box center [312, 337] width 160 height 122
click at [572, 283] on input "b." at bounding box center [572, 279] width 1 height 8
radio input "true"
click at [553, 477] on button "Next" at bounding box center [572, 464] width 207 height 51
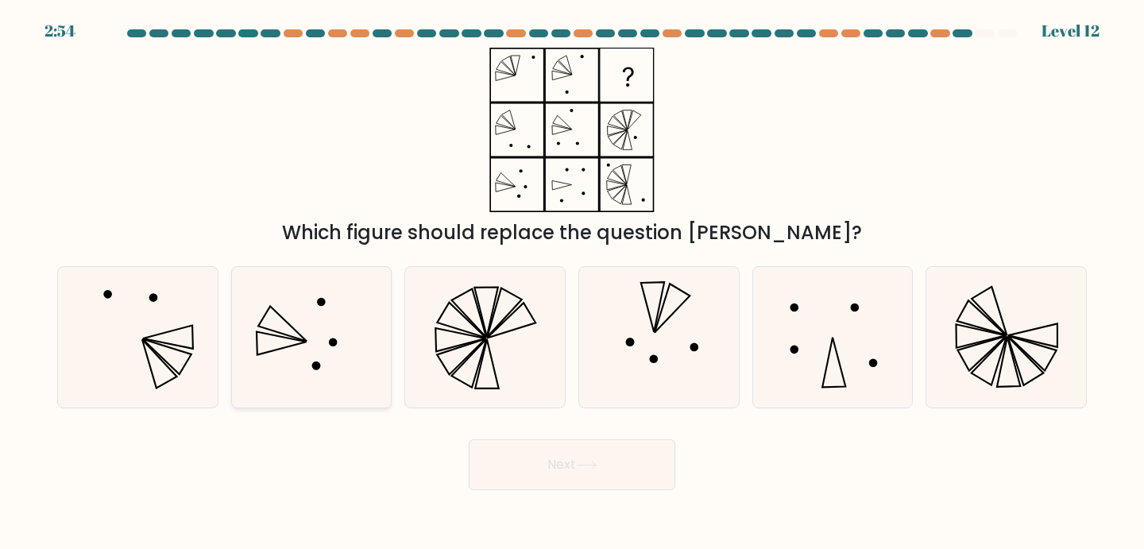
click at [294, 327] on icon at bounding box center [311, 337] width 141 height 141
click at [572, 283] on input "b." at bounding box center [572, 279] width 1 height 8
radio input "true"
click at [624, 462] on button "Next" at bounding box center [572, 464] width 207 height 51
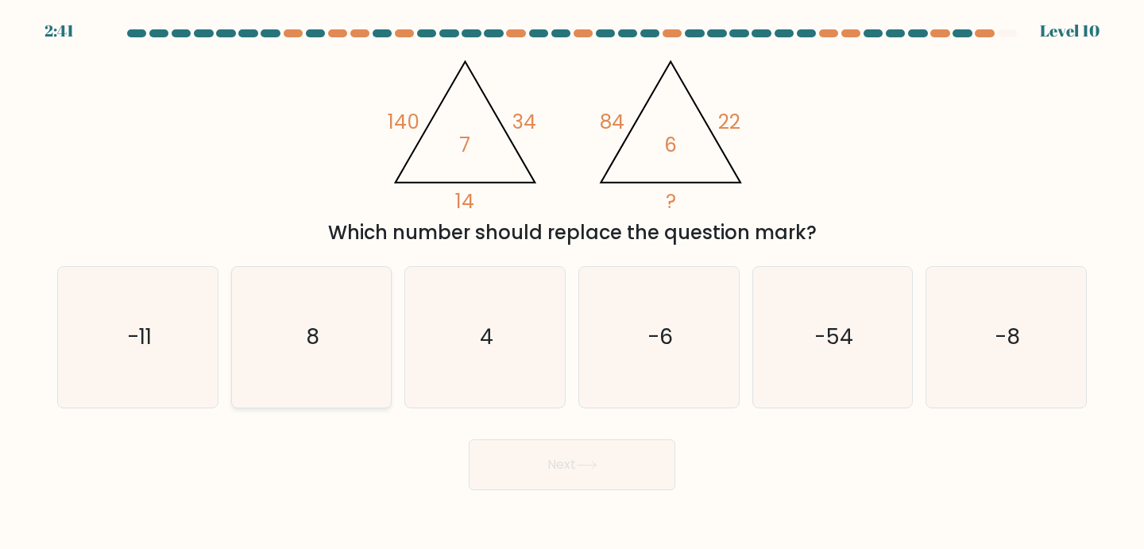
click at [315, 317] on icon "8" at bounding box center [311, 337] width 141 height 141
click at [572, 283] on input "b. 8" at bounding box center [572, 279] width 1 height 8
radio input "true"
click at [583, 458] on button "Next" at bounding box center [572, 464] width 207 height 51
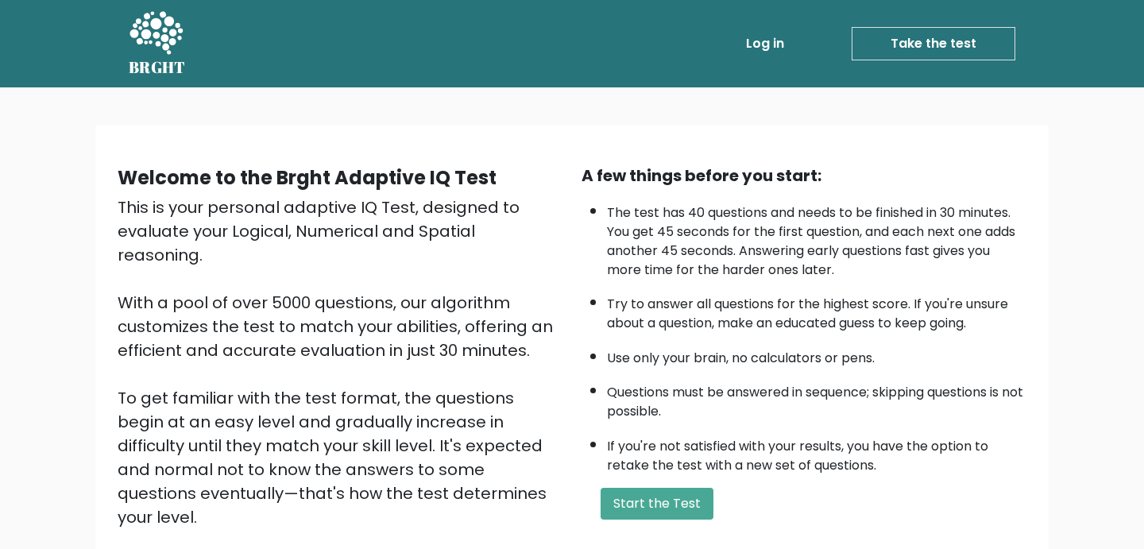
scroll to position [32, 0]
